Goal: Navigation & Orientation: Find specific page/section

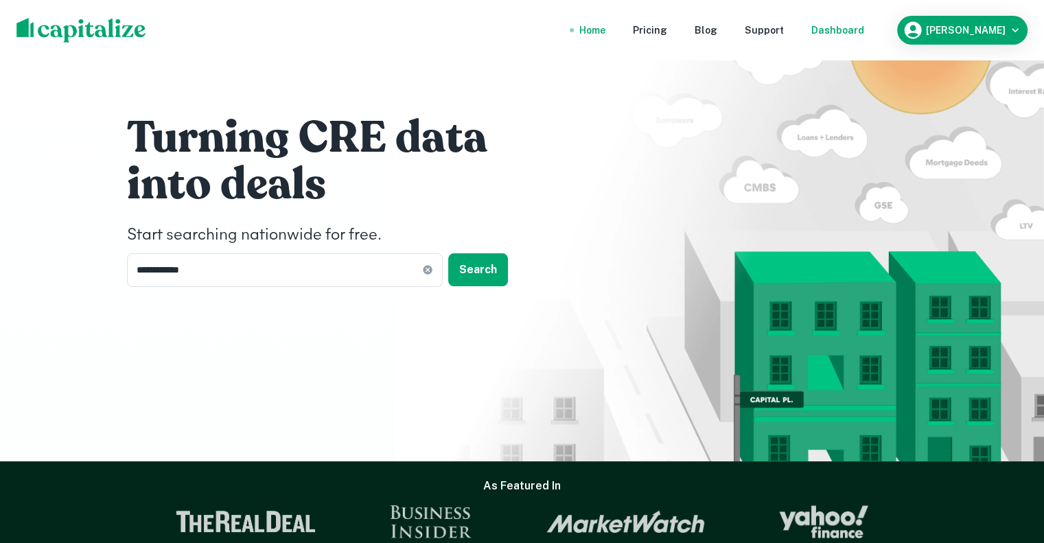
click at [843, 34] on div "Dashboard" at bounding box center [837, 30] width 53 height 15
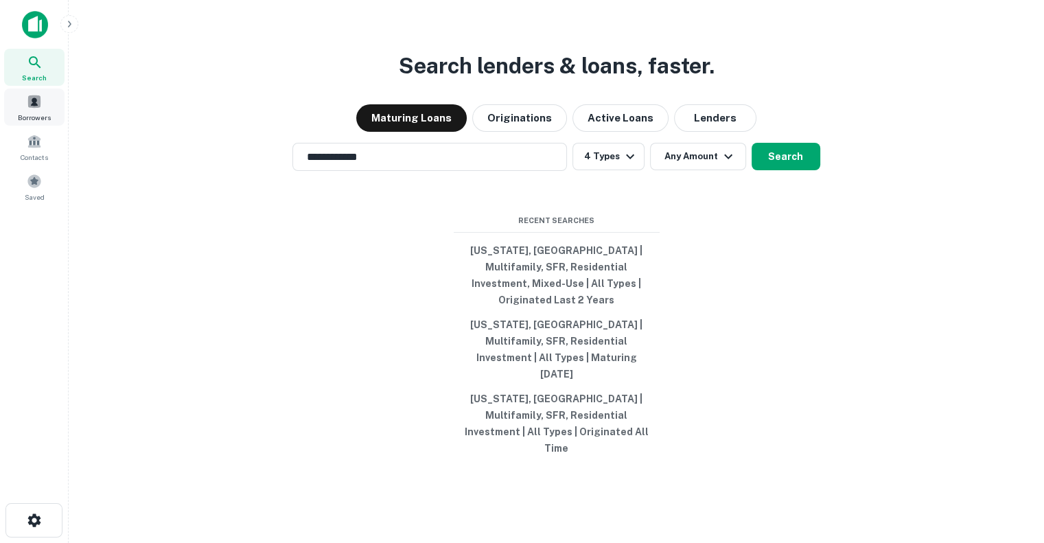
click at [36, 94] on span at bounding box center [34, 101] width 15 height 15
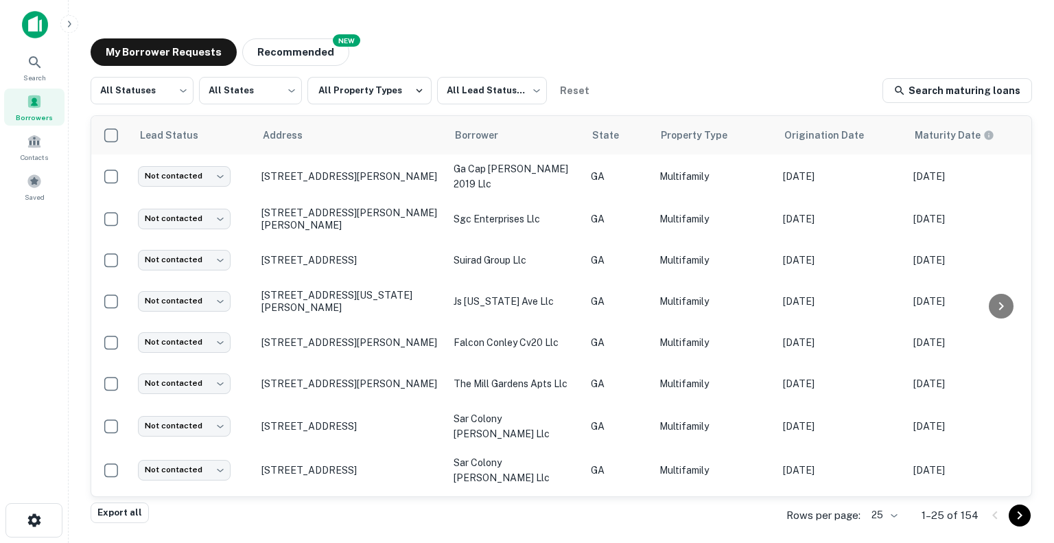
click at [451, 48] on div "My Borrower Requests NEW Recommended" at bounding box center [561, 51] width 941 height 27
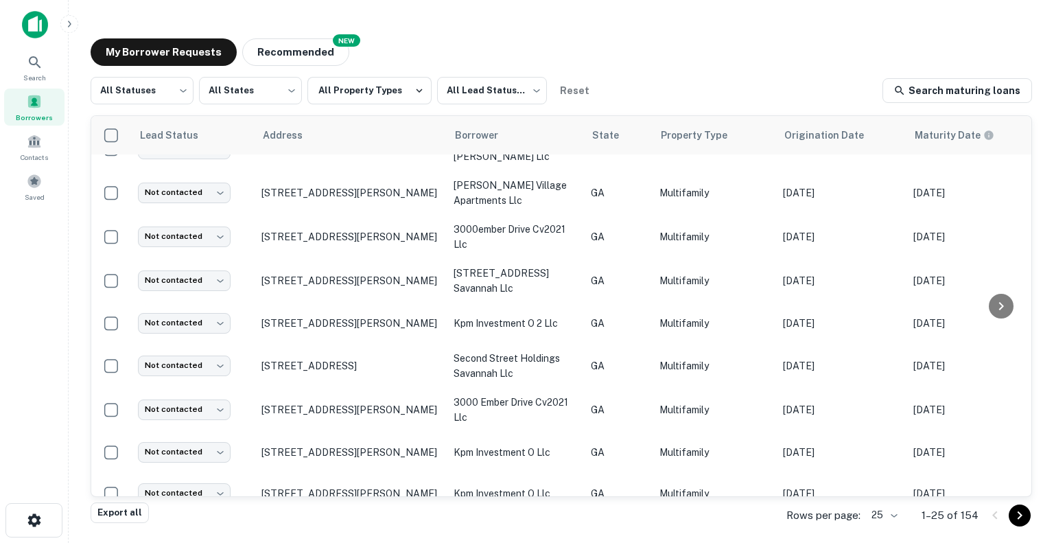
scroll to position [323, 0]
click at [891, 518] on body "Search Borrowers Contacts Saved My Borrower Requests NEW Recommended All Status…" at bounding box center [527, 271] width 1054 height 543
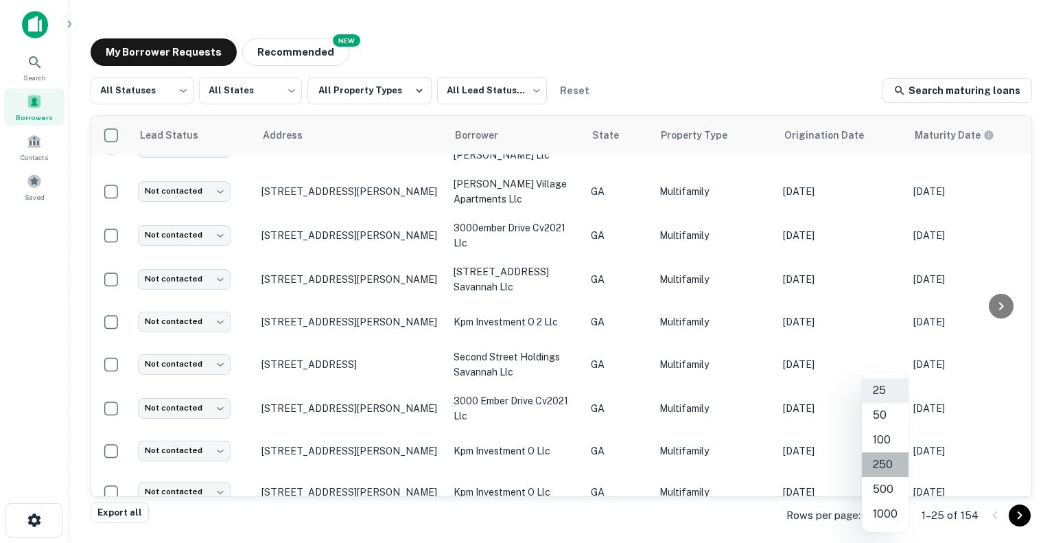
click at [884, 460] on li "250" at bounding box center [885, 464] width 47 height 25
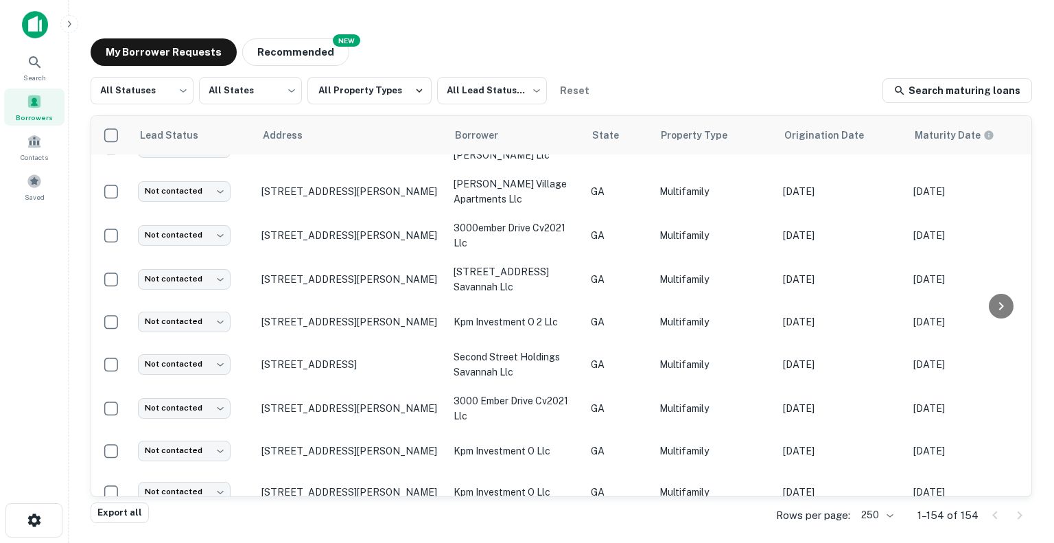
click at [0, 344] on div "Search Borrowers Contacts Saved" at bounding box center [34, 250] width 68 height 500
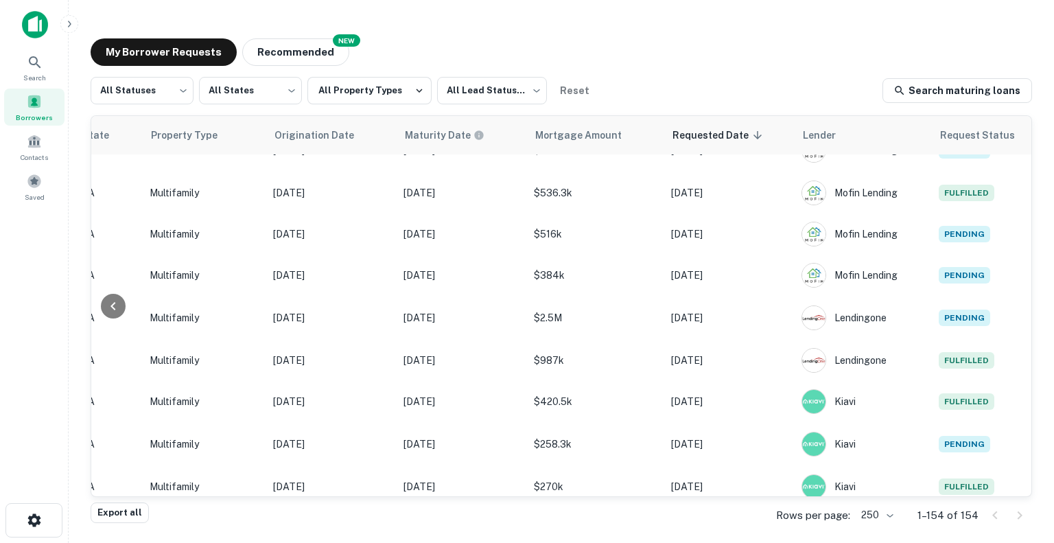
scroll to position [1867, 543]
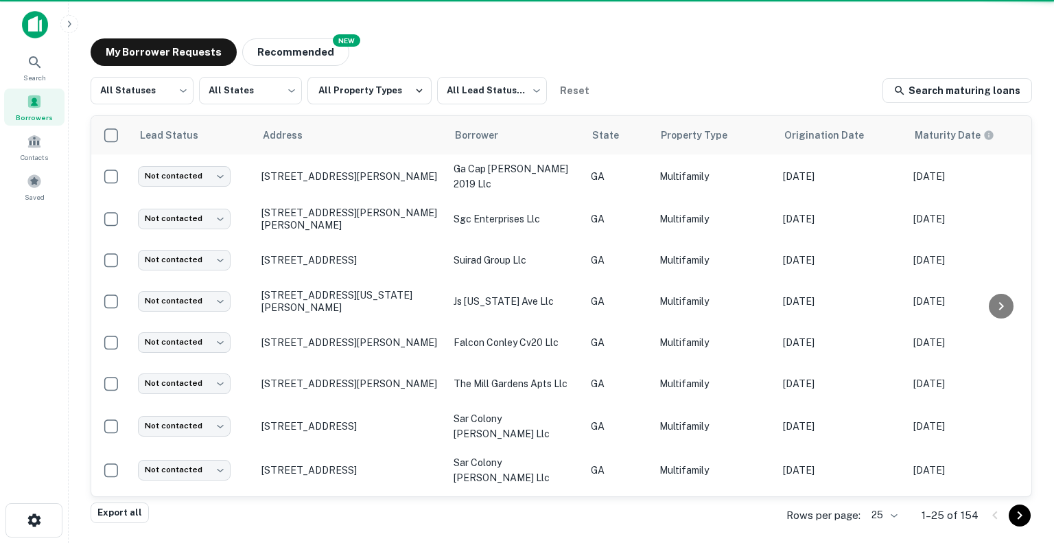
scroll to position [560, 0]
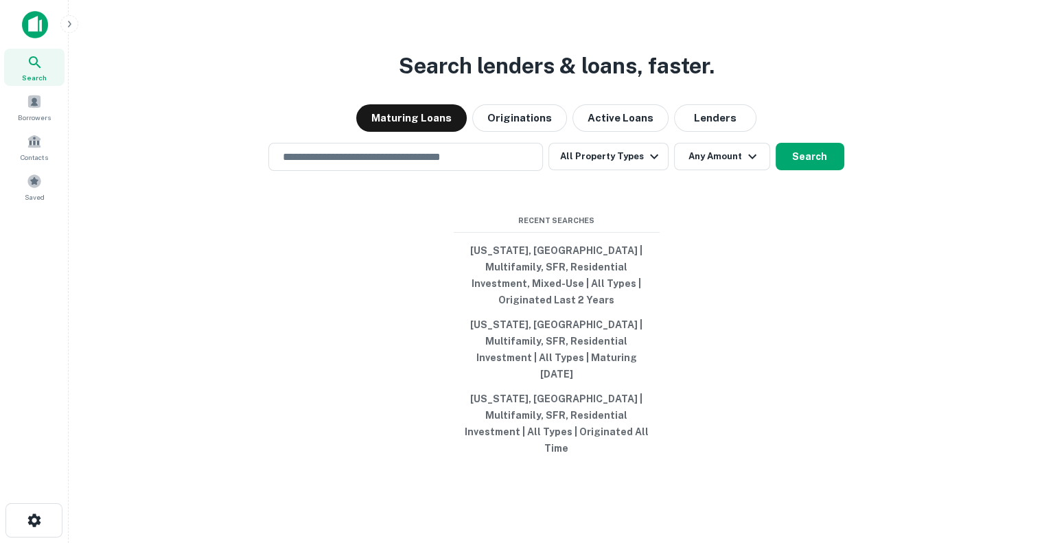
click at [36, 62] on icon at bounding box center [35, 62] width 12 height 12
click at [386, 165] on input "text" at bounding box center [405, 157] width 262 height 16
click at [27, 90] on div "Borrowers" at bounding box center [34, 107] width 60 height 37
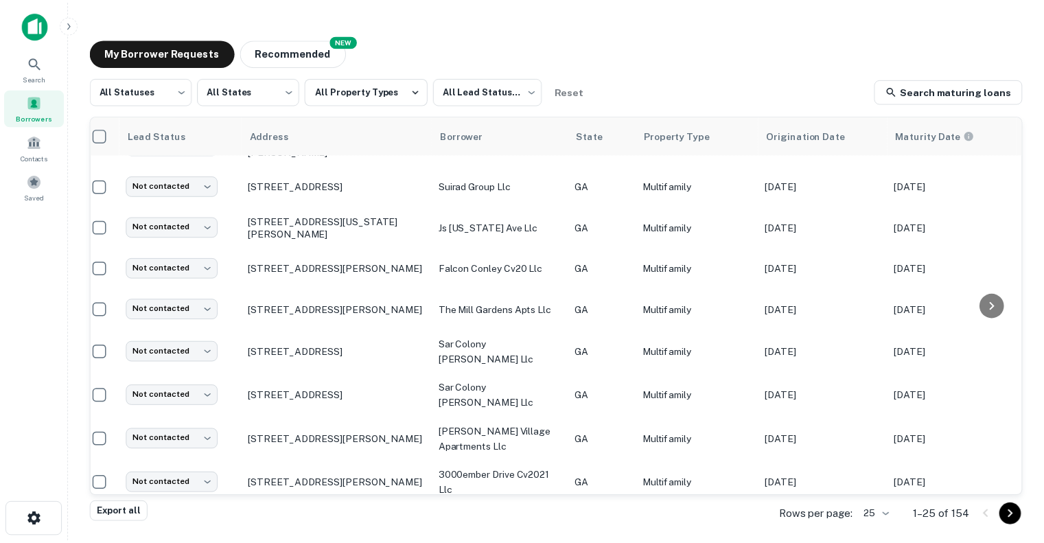
scroll to position [0, 11]
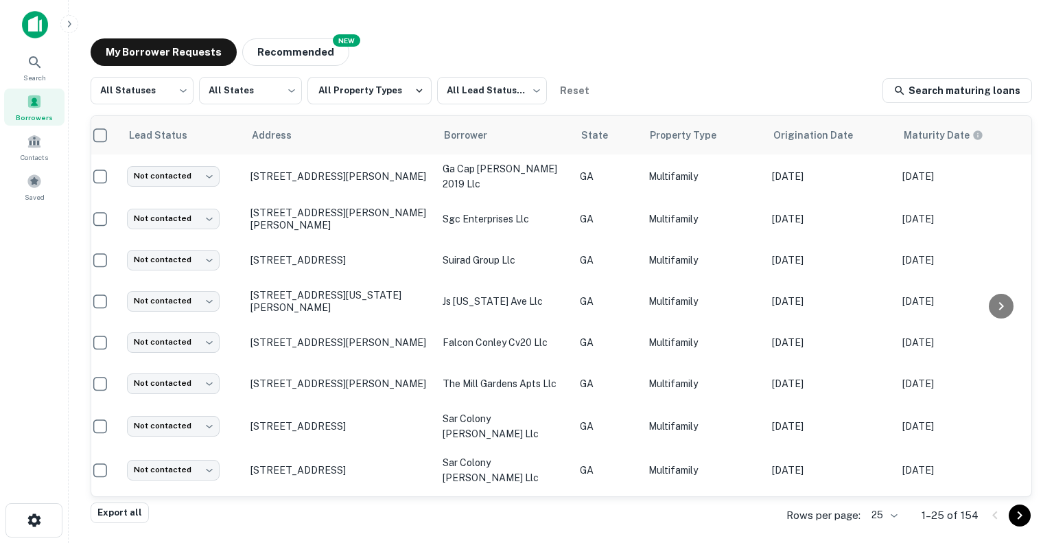
click at [73, 145] on main "My Borrower Requests NEW Recommended All Statuses *** ​ All States *** ​ All Pr…" at bounding box center [561, 271] width 985 height 543
click at [47, 69] on div "Search" at bounding box center [34, 67] width 60 height 37
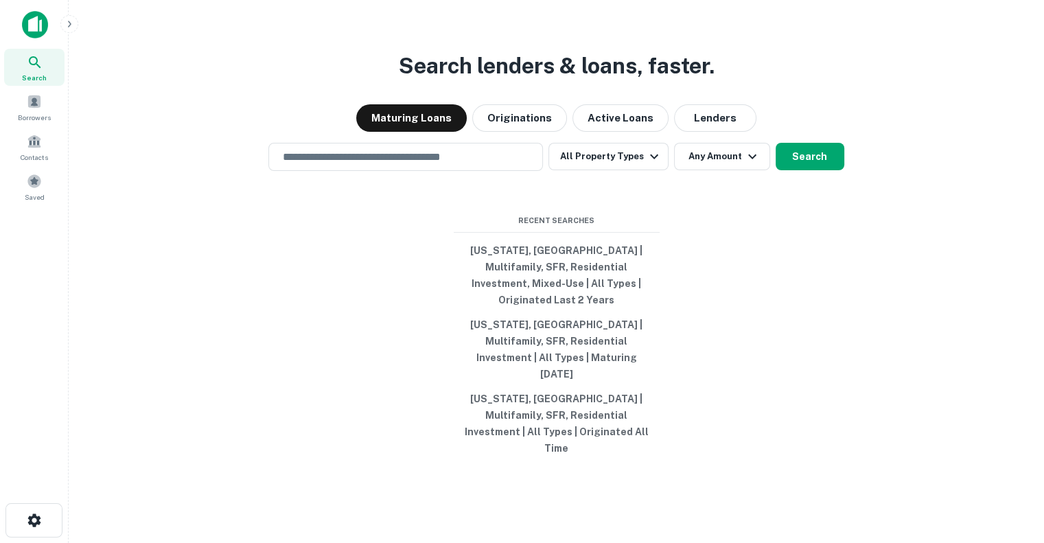
click at [655, 222] on div "Search lenders & loans, faster. Maturing Loans Originations Active Loans Lender…" at bounding box center [556, 304] width 953 height 543
click at [43, 98] on div "Borrowers" at bounding box center [34, 107] width 60 height 37
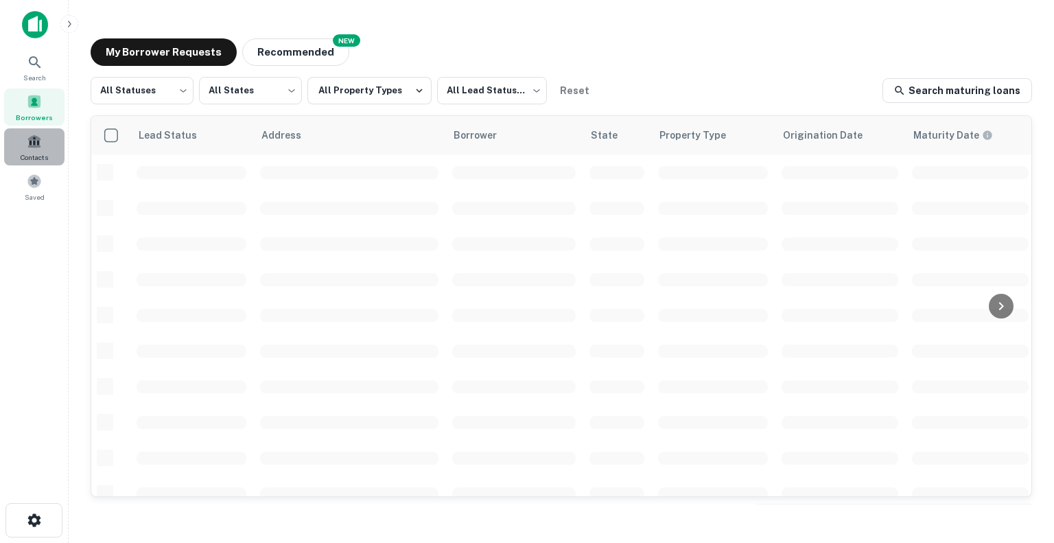
click at [37, 147] on span at bounding box center [34, 141] width 15 height 15
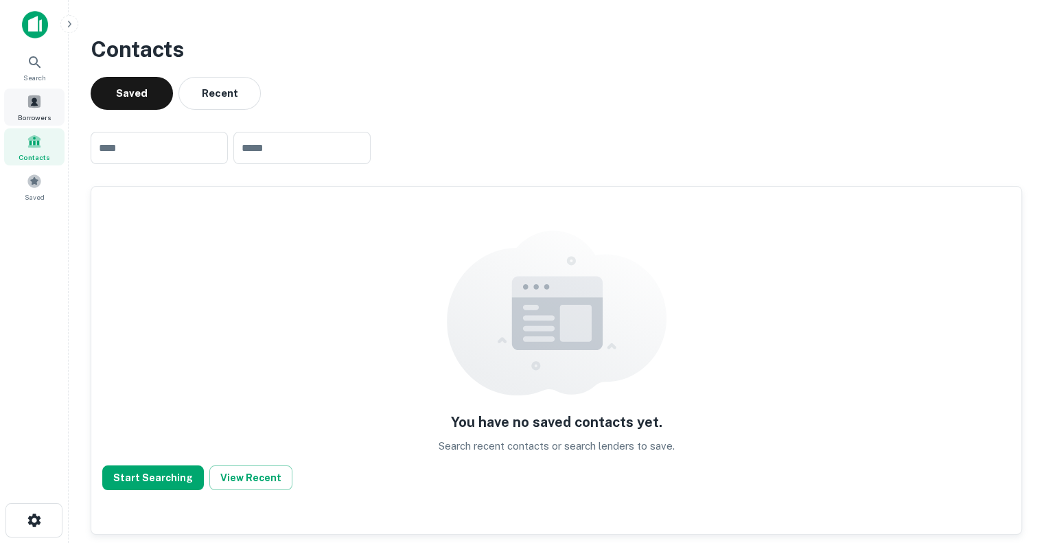
click at [40, 105] on span at bounding box center [34, 101] width 15 height 15
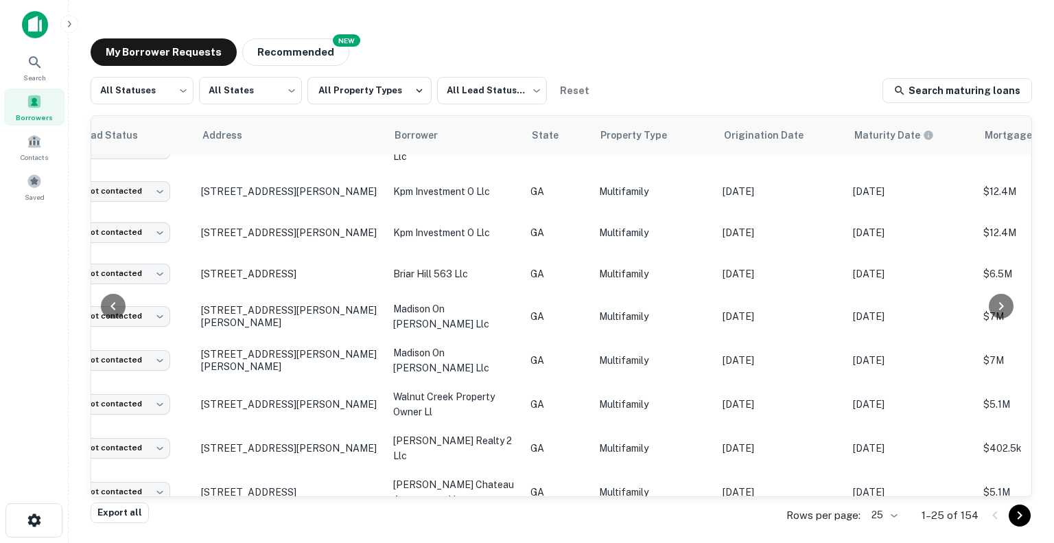
scroll to position [719, 60]
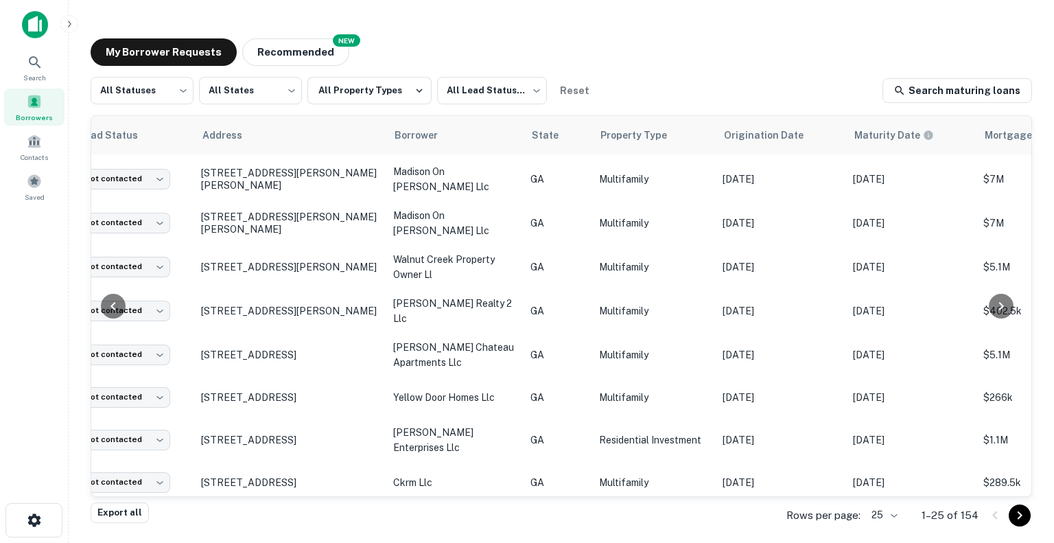
click at [38, 309] on div "Search Borrowers Contacts Saved" at bounding box center [34, 250] width 68 height 500
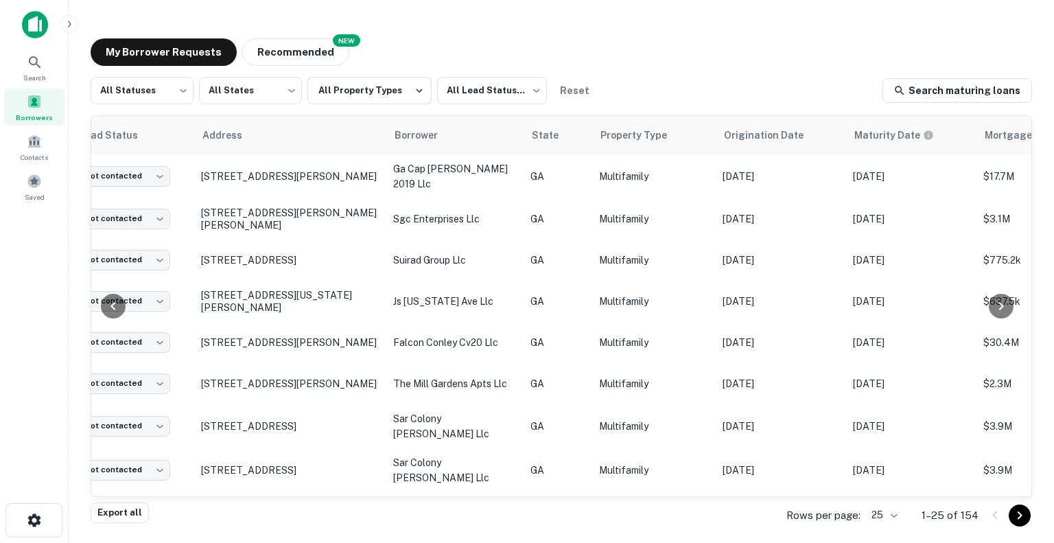
scroll to position [0, 60]
click at [60, 371] on div "Search Borrowers Contacts Saved" at bounding box center [34, 250] width 68 height 500
